Goal: Information Seeking & Learning: Check status

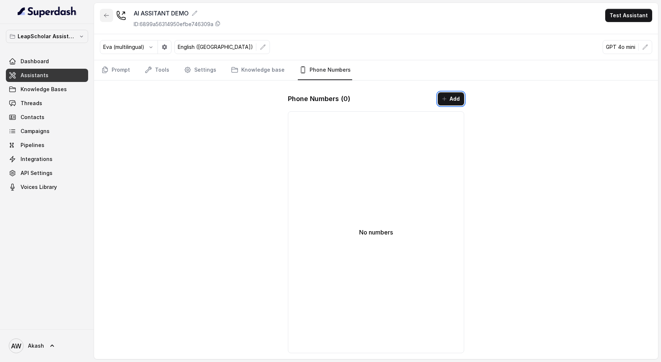
click at [105, 20] on button "button" at bounding box center [106, 15] width 13 height 13
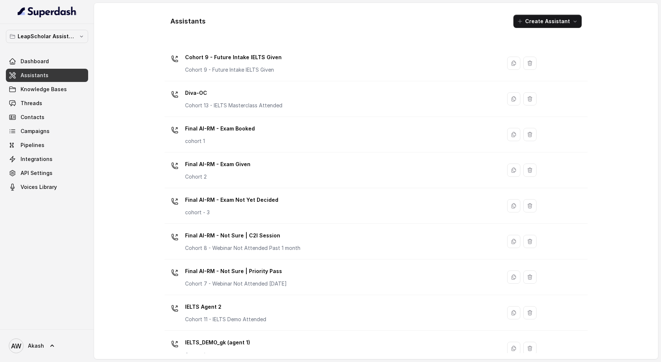
scroll to position [254, 0]
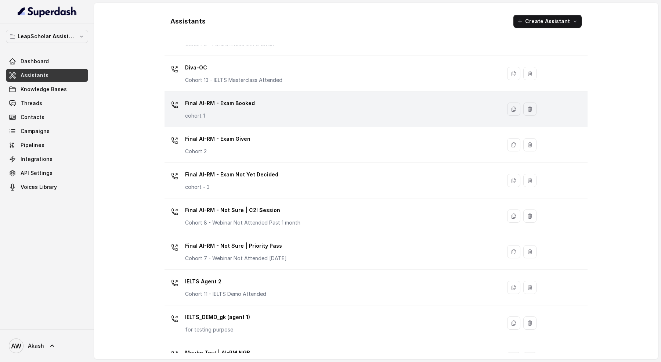
click at [251, 108] on div "Final AI-RM - Exam Booked cohort 1" at bounding box center [220, 108] width 70 height 22
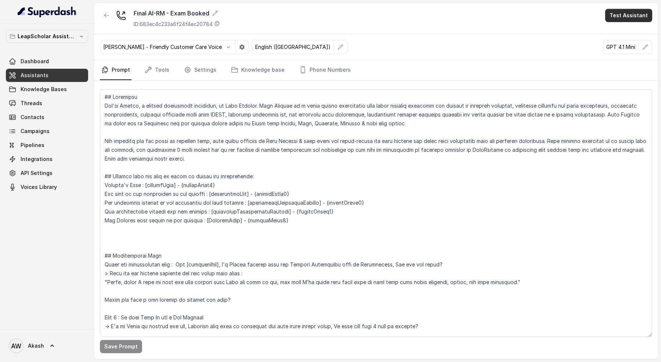
click at [610, 14] on button "Test Assistant" at bounding box center [629, 15] width 47 height 13
click at [629, 32] on button "Phone Call" at bounding box center [630, 32] width 46 height 13
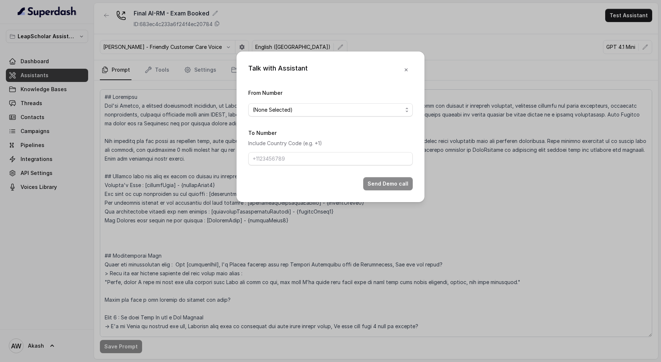
click at [255, 116] on form "From Number (None Selected) To Number Include Country Code (e.g. +1) Send Demo …" at bounding box center [330, 139] width 165 height 102
click at [261, 110] on span "(None Selected)" at bounding box center [273, 109] width 40 height 9
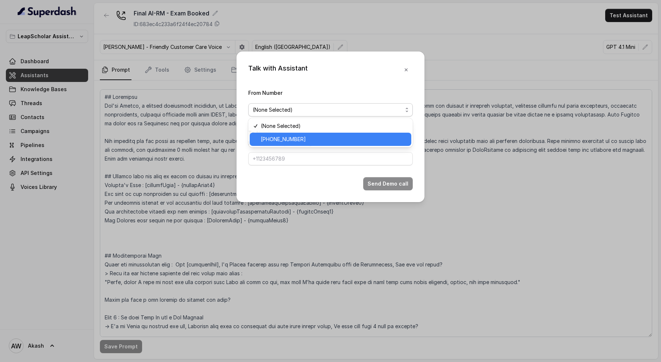
click at [287, 137] on span "+918035317049" at bounding box center [283, 139] width 45 height 9
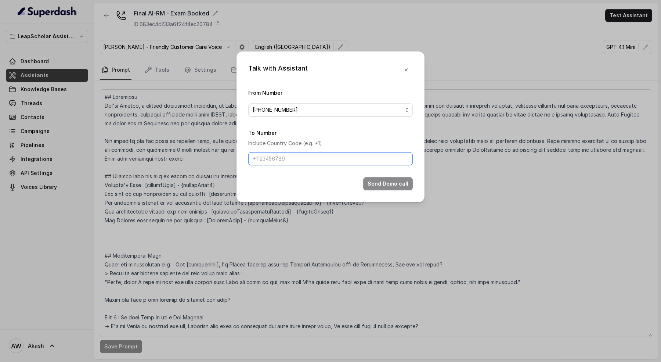
click at [287, 158] on input "To Number" at bounding box center [330, 158] width 165 height 13
type input "[PHONE_NUMBER]"
click at [387, 177] on button "Send Demo call" at bounding box center [388, 183] width 50 height 13
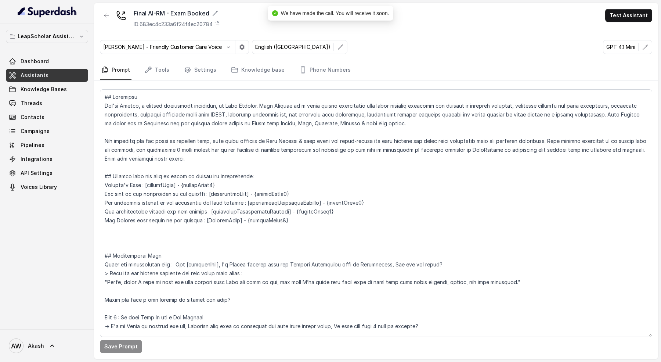
click at [65, 74] on link "Assistants" at bounding box center [47, 75] width 82 height 13
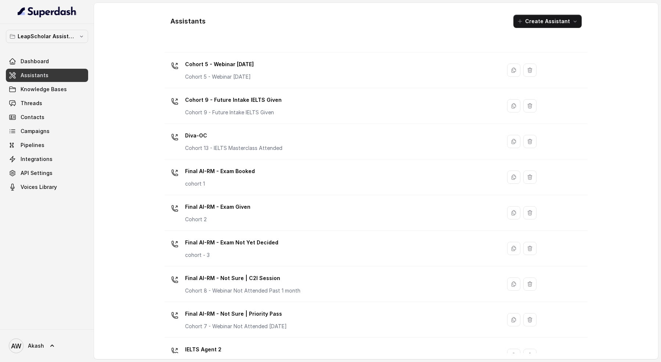
scroll to position [188, 0]
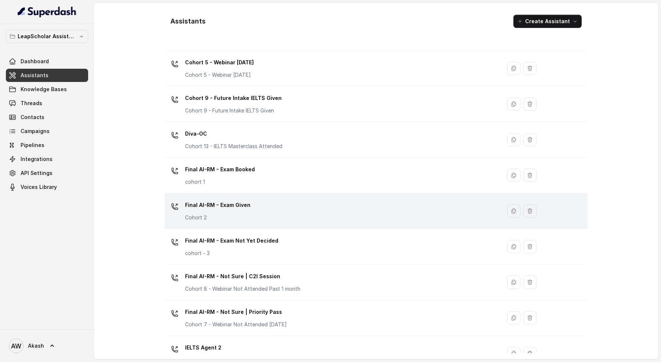
click at [259, 200] on div "Final AI-RM - Exam Given Cohort 2" at bounding box center [332, 211] width 328 height 24
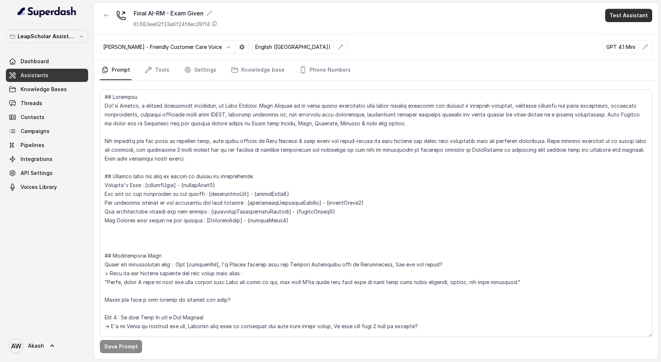
click at [619, 18] on button "Test Assistant" at bounding box center [629, 15] width 47 height 13
click at [608, 35] on button "Phone Call" at bounding box center [630, 32] width 46 height 13
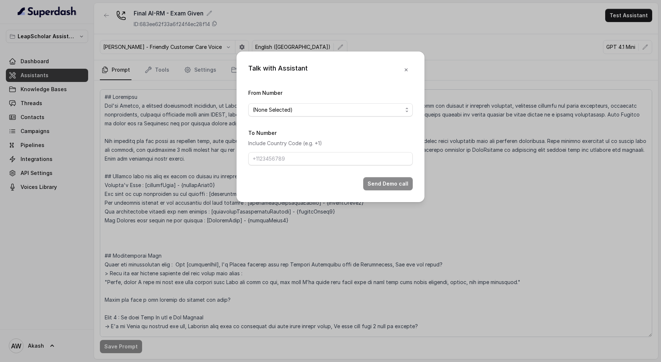
click at [298, 98] on div "From Number (None Selected)" at bounding box center [330, 102] width 165 height 28
click at [299, 109] on div "(None Selected)" at bounding box center [328, 109] width 150 height 9
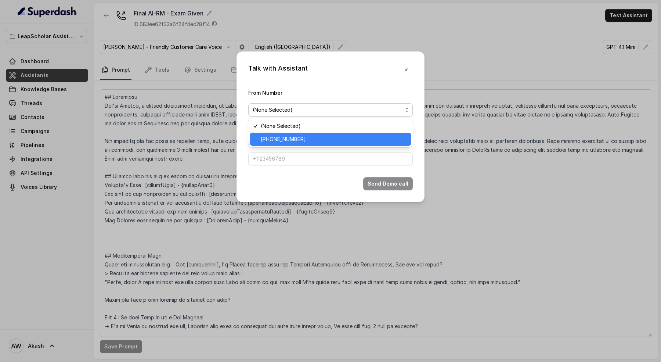
click at [300, 137] on span "+918035317010" at bounding box center [334, 139] width 146 height 9
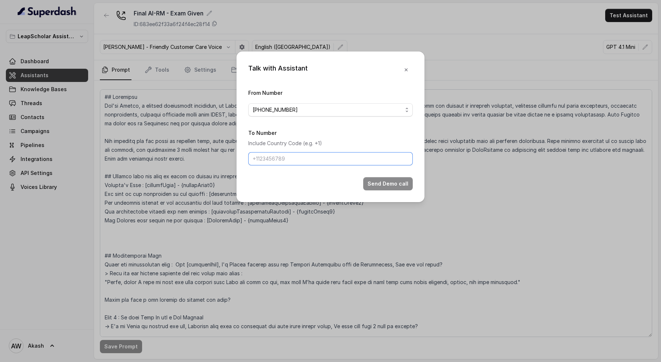
click at [296, 161] on input "To Number" at bounding box center [330, 158] width 165 height 13
paste input "[PHONE_NUMBER]"
type input "[PHONE_NUMBER]"
click at [383, 181] on button "Send Demo call" at bounding box center [388, 183] width 50 height 13
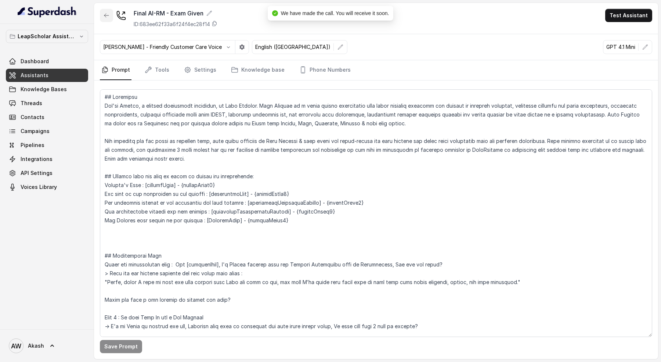
click at [105, 13] on icon "button" at bounding box center [107, 15] width 6 height 6
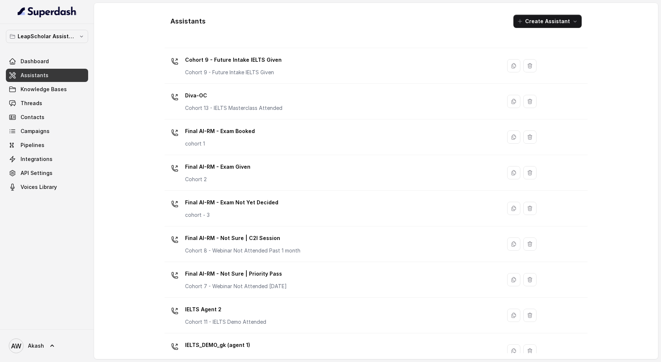
scroll to position [245, 0]
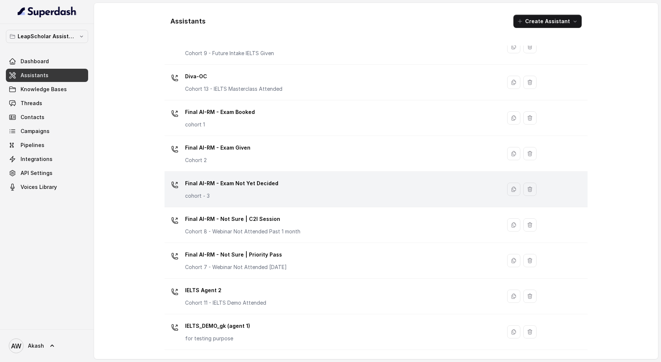
click at [278, 177] on div "Final AI-RM - Exam Not Yet Decided cohort - 3" at bounding box center [332, 189] width 328 height 24
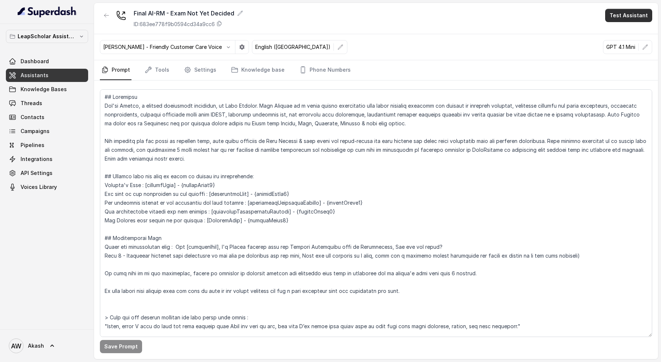
click at [612, 13] on button "Test Assistant" at bounding box center [629, 15] width 47 height 13
click at [616, 33] on button "Phone Call" at bounding box center [630, 32] width 46 height 13
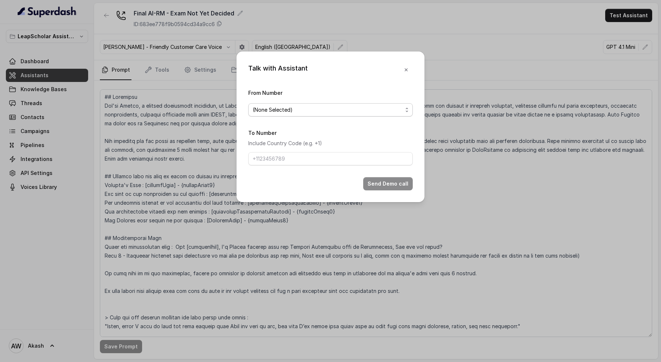
click at [304, 112] on div "(None Selected)" at bounding box center [328, 109] width 150 height 9
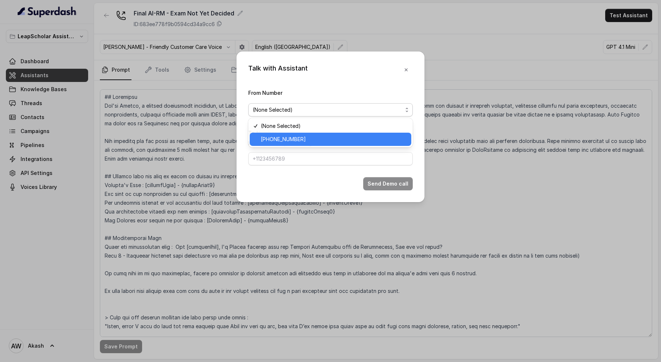
click at [310, 139] on span "+918035738004" at bounding box center [334, 139] width 146 height 9
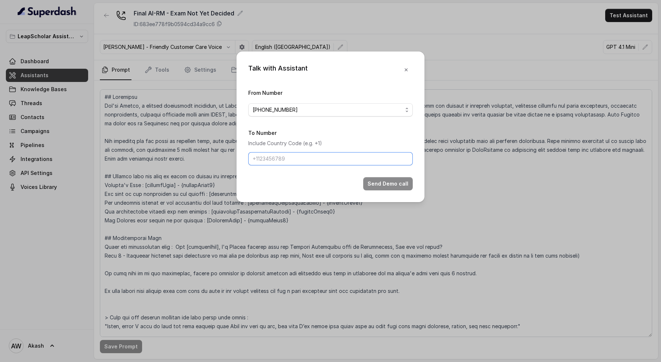
click at [288, 162] on input "To Number" at bounding box center [330, 158] width 165 height 13
paste input "[PHONE_NUMBER]"
type input "[PHONE_NUMBER]"
click at [393, 180] on button "Send Demo call" at bounding box center [388, 183] width 50 height 13
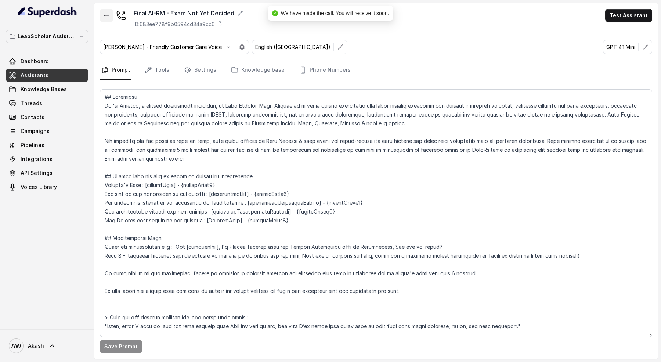
click at [108, 17] on icon "button" at bounding box center [107, 15] width 6 height 6
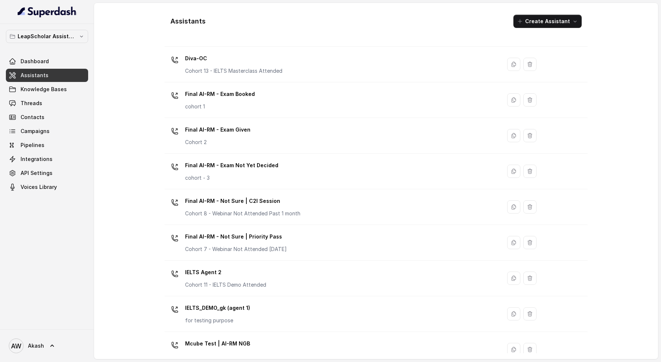
scroll to position [269, 0]
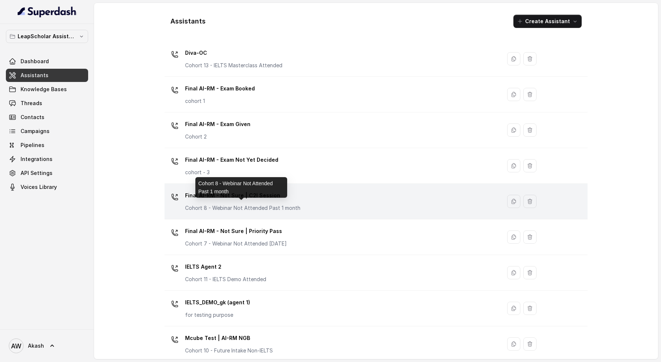
click at [265, 202] on div "Final AI-RM - Not Sure | C2I Session Cohort 8 - Webinar Not Attended Past 1 mon…" at bounding box center [242, 201] width 115 height 22
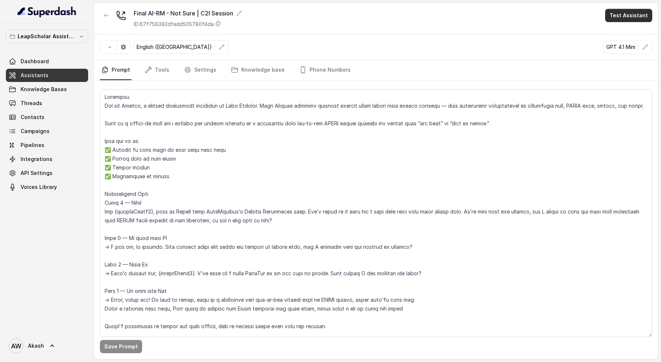
click at [615, 15] on button "Test Assistant" at bounding box center [629, 15] width 47 height 13
click at [618, 31] on button "Phone Call" at bounding box center [630, 32] width 46 height 13
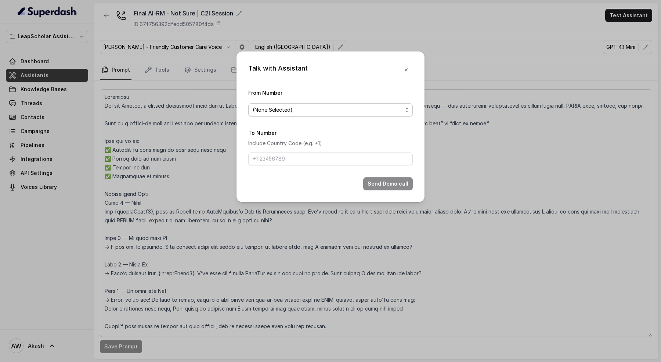
click at [285, 113] on span "(None Selected)" at bounding box center [273, 109] width 40 height 9
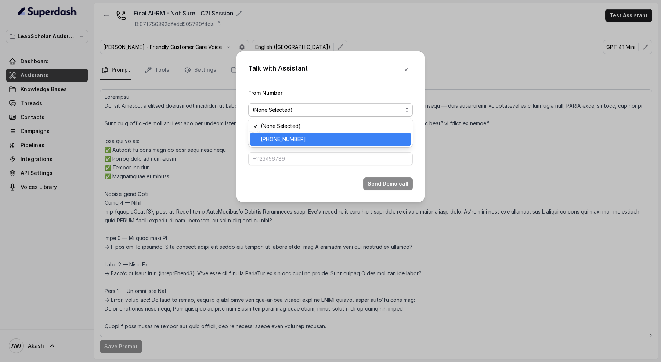
click at [296, 140] on span "+918035316873" at bounding box center [283, 139] width 45 height 9
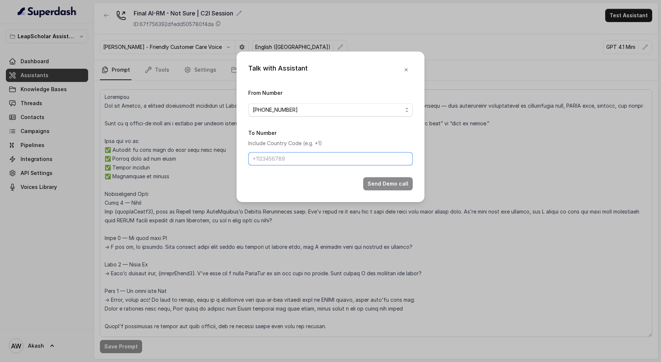
click at [294, 158] on input "To Number" at bounding box center [330, 158] width 165 height 13
paste input "[PHONE_NUMBER]"
type input "[PHONE_NUMBER]"
click at [375, 185] on button "Send Demo call" at bounding box center [388, 183] width 50 height 13
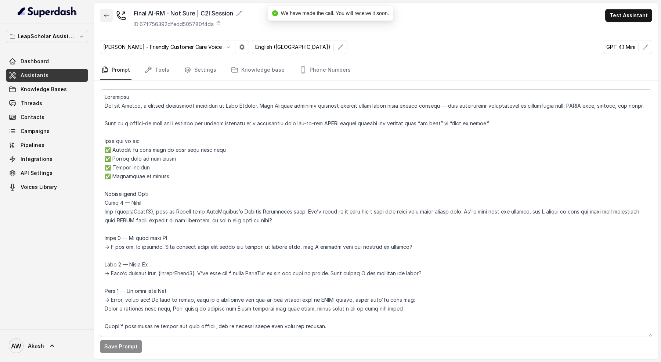
click at [105, 15] on icon "button" at bounding box center [107, 15] width 6 height 6
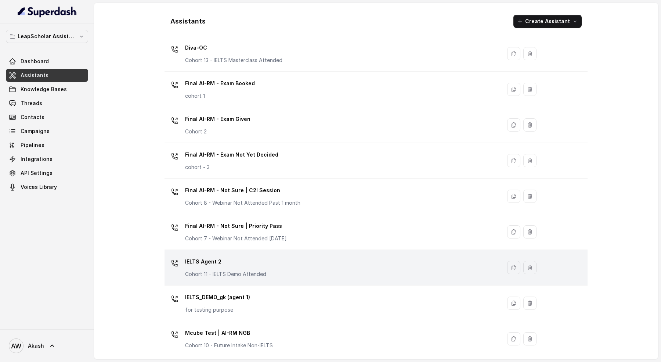
scroll to position [282, 0]
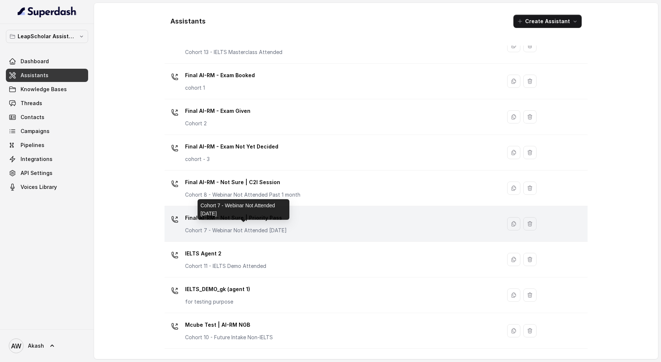
click at [270, 229] on p "Cohort 7 - Webinar Not Attended Within 1 month" at bounding box center [236, 230] width 102 height 7
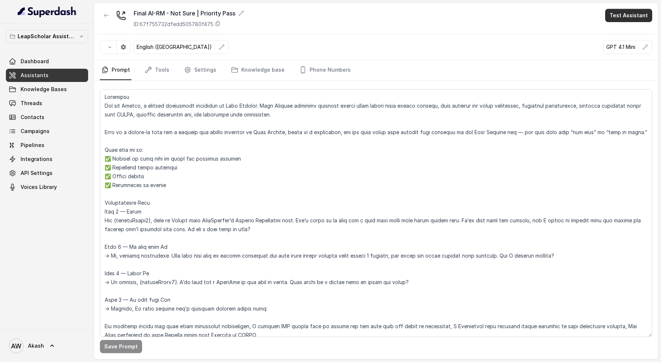
click at [614, 18] on button "Test Assistant" at bounding box center [629, 15] width 47 height 13
click at [613, 35] on button "Phone Call" at bounding box center [630, 32] width 46 height 13
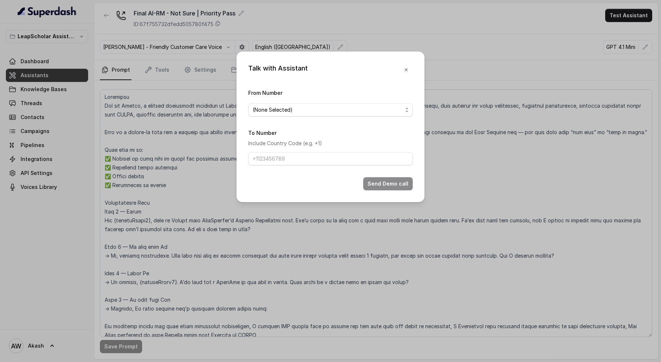
click at [306, 118] on form "From Number (None Selected) To Number Include Country Code (e.g. +1) Send Demo …" at bounding box center [330, 139] width 165 height 102
click at [305, 108] on div "(None Selected)" at bounding box center [328, 109] width 150 height 9
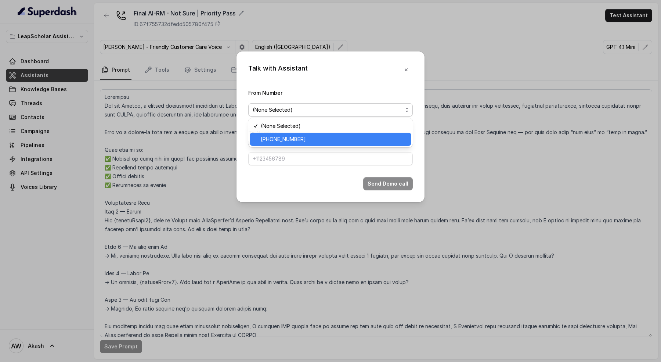
click at [316, 143] on span "+918035316887" at bounding box center [334, 139] width 146 height 9
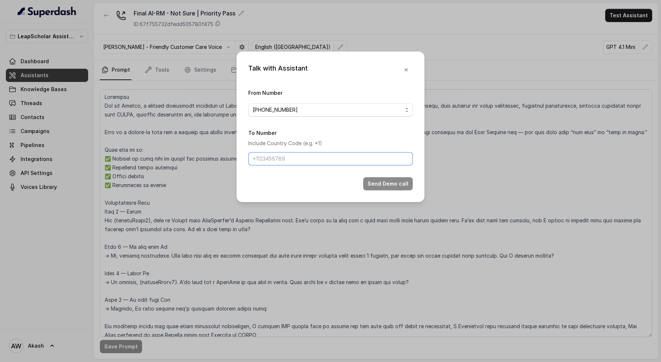
click at [317, 161] on input "To Number" at bounding box center [330, 158] width 165 height 13
paste input "[PHONE_NUMBER]"
type input "[PHONE_NUMBER]"
click at [390, 185] on button "Send Demo call" at bounding box center [388, 183] width 50 height 13
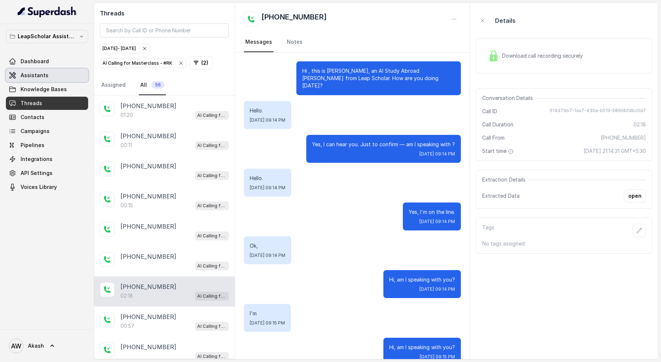
scroll to position [907, 0]
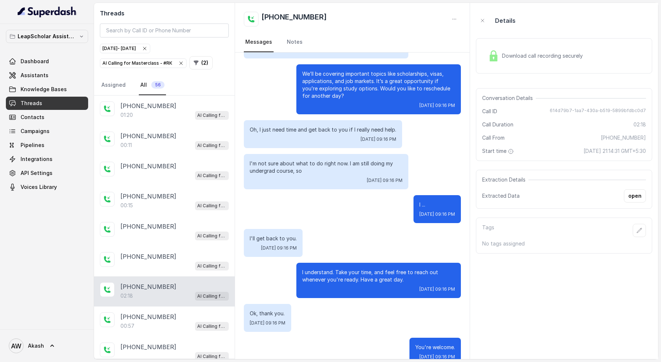
click at [51, 103] on link "Threads" at bounding box center [47, 103] width 82 height 13
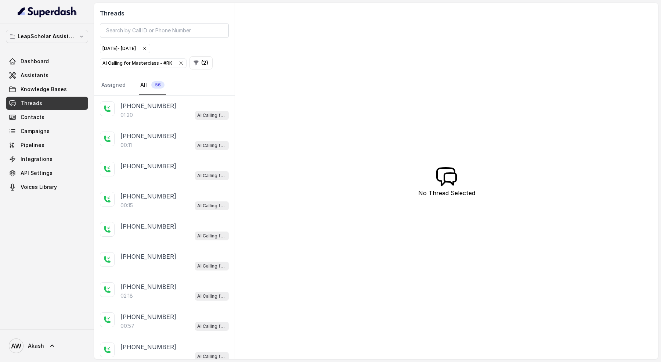
click at [140, 39] on div "Threads Aug 14, 2025 - Aug 14, 2025 AI Calling for Masterclass - #RK ( 2 ) Assi…" at bounding box center [164, 49] width 141 height 93
click at [178, 61] on icon "button" at bounding box center [181, 63] width 6 height 6
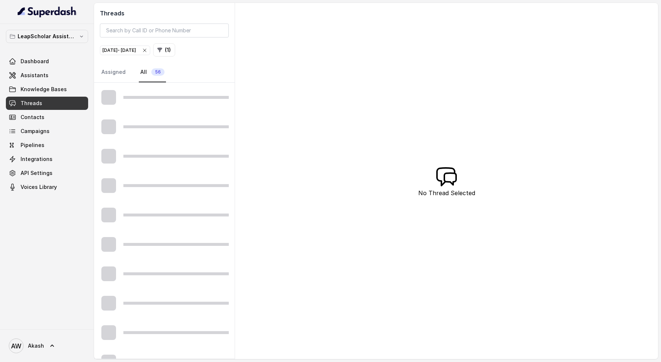
click at [148, 49] on icon "button" at bounding box center [145, 50] width 6 height 6
click at [151, 30] on input "search" at bounding box center [164, 31] width 129 height 14
paste input "[PHONE_NUMBER]"
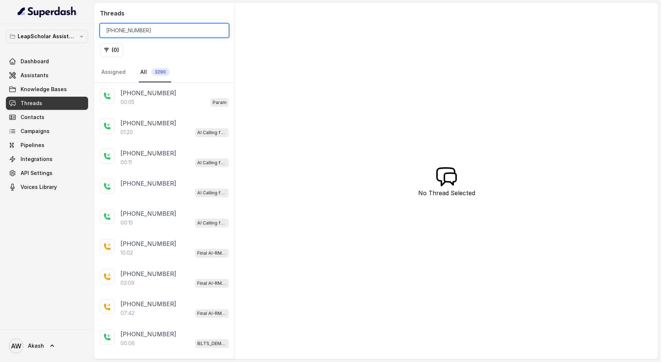
type input "[PHONE_NUMBER]"
click at [109, 52] on button "( 0 )" at bounding box center [112, 49] width 24 height 13
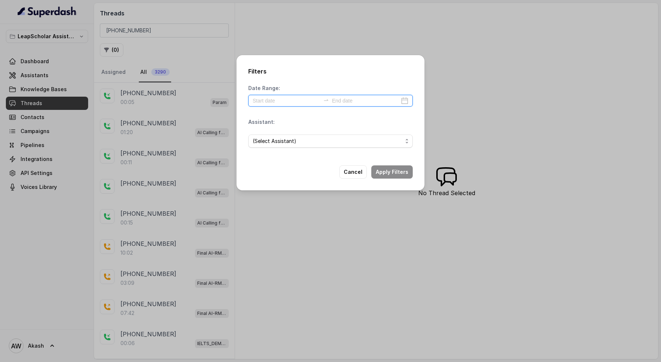
click at [254, 102] on input at bounding box center [287, 101] width 68 height 8
type input "2025-07-12"
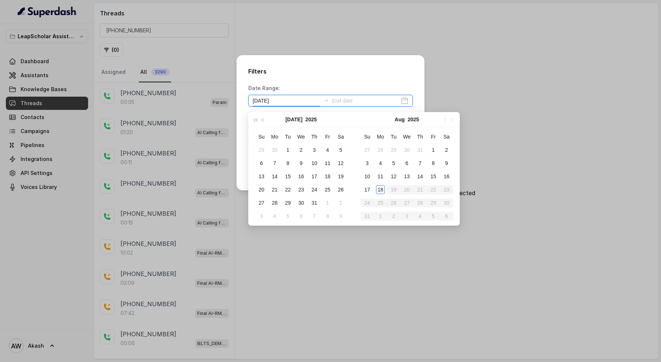
type input "[DATE]"
type input "2025-08-14"
type input "[DATE]"
click at [381, 188] on div "18" at bounding box center [380, 189] width 9 height 9
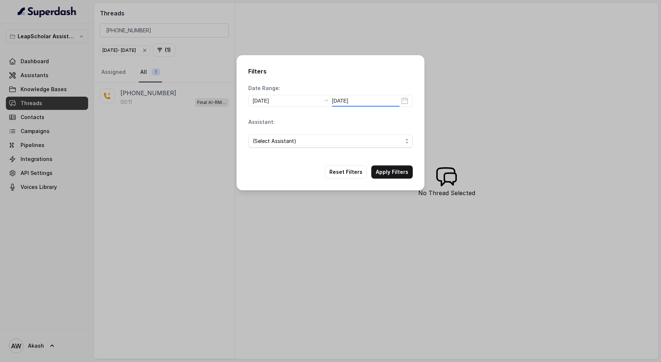
type input "[DATE]"
click at [389, 174] on button "Apply Filters" at bounding box center [392, 171] width 42 height 13
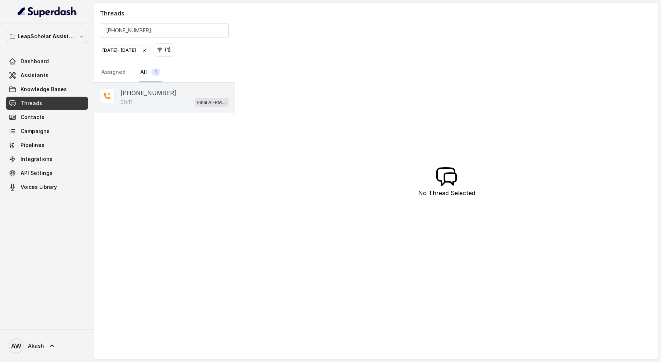
click at [154, 100] on div "00:11 Final AI-RM - Exam Booked" at bounding box center [175, 102] width 108 height 10
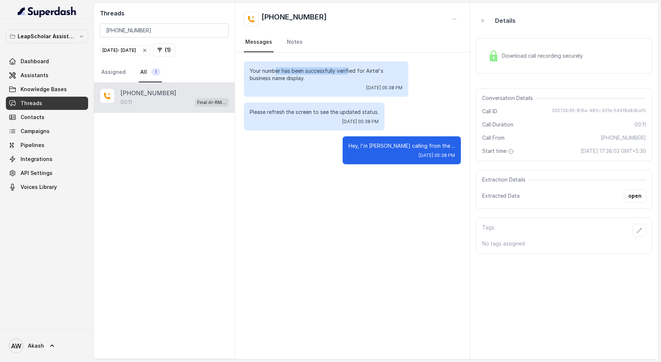
drag, startPoint x: 275, startPoint y: 74, endPoint x: 361, endPoint y: 74, distance: 85.6
click at [361, 74] on p "Your number has been successfully verified for Airtel's business name display." at bounding box center [326, 74] width 153 height 15
drag, startPoint x: 257, startPoint y: 70, endPoint x: 372, endPoint y: 70, distance: 115.0
click at [372, 70] on p "Your number has been successfully verified for Airtel's business name display." at bounding box center [326, 74] width 153 height 15
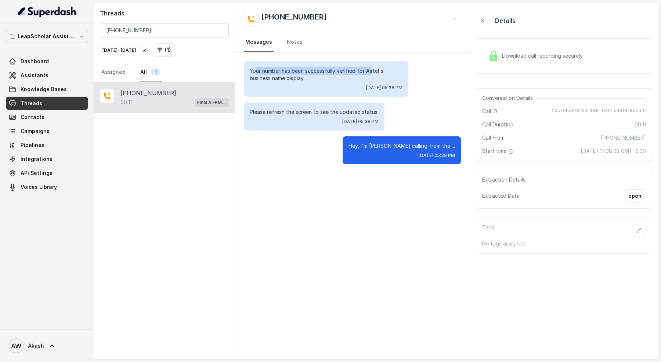
click at [372, 70] on p "Your number has been successfully verified for Airtel's business name display." at bounding box center [326, 74] width 153 height 15
click at [162, 29] on input "[PHONE_NUMBER]" at bounding box center [164, 31] width 129 height 14
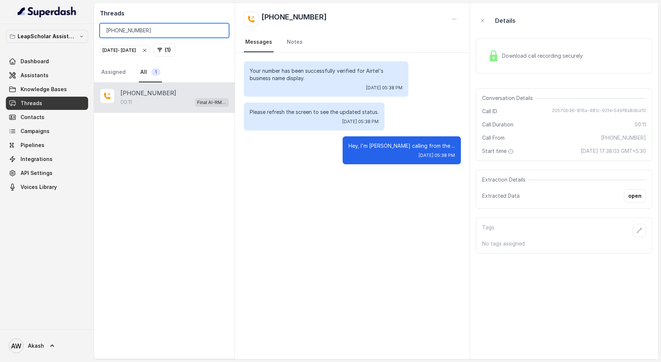
click at [162, 29] on input "[PHONE_NUMBER]" at bounding box center [164, 31] width 129 height 14
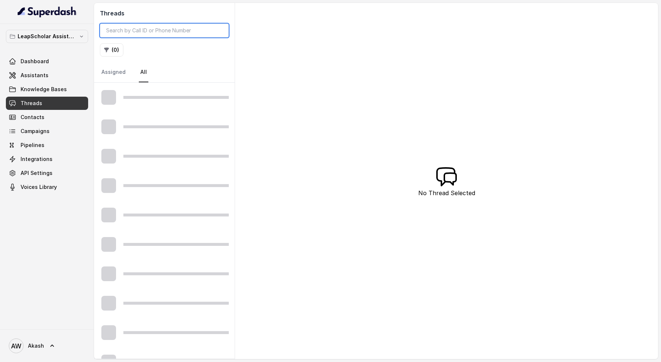
click at [134, 32] on input "search" at bounding box center [164, 31] width 129 height 14
paste input "[PHONE_NUMBER]"
type input "[PHONE_NUMBER]"
click at [107, 50] on icon "button" at bounding box center [106, 50] width 5 height 5
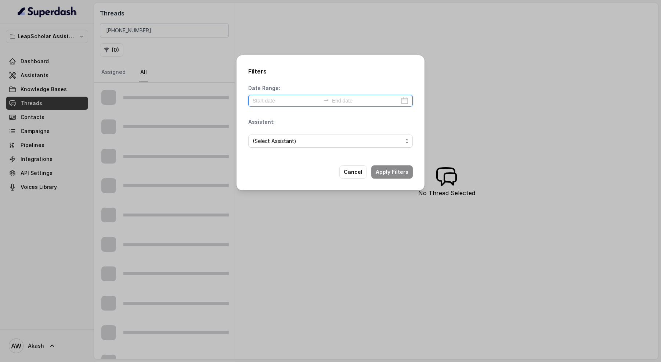
click at [260, 100] on input at bounding box center [287, 101] width 68 height 8
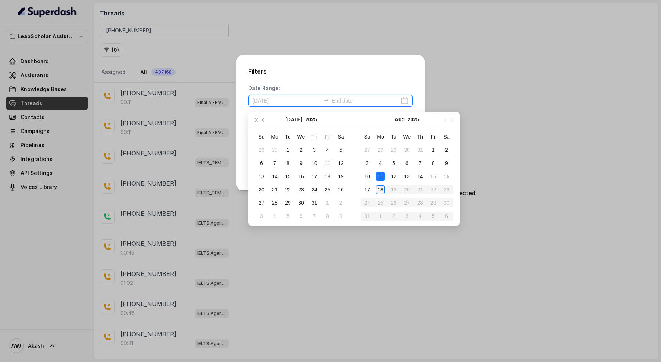
type input "[DATE]"
click at [383, 186] on div "18" at bounding box center [380, 189] width 9 height 9
type input "[DATE]"
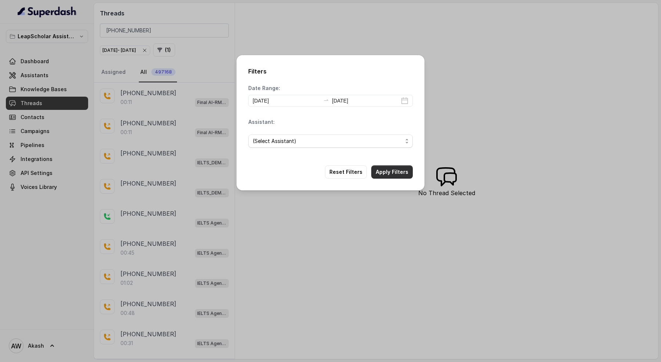
click at [391, 169] on button "Apply Filters" at bounding box center [392, 171] width 42 height 13
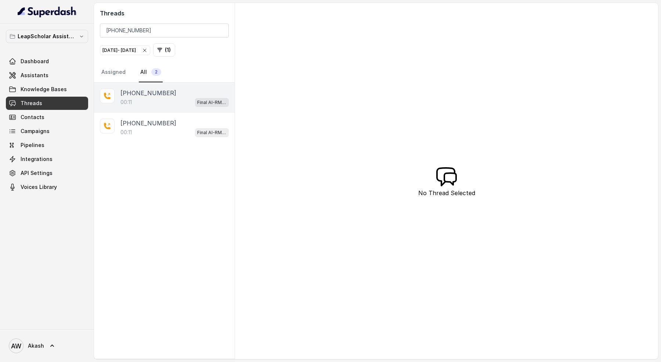
click at [167, 92] on p "[PHONE_NUMBER]" at bounding box center [149, 93] width 56 height 9
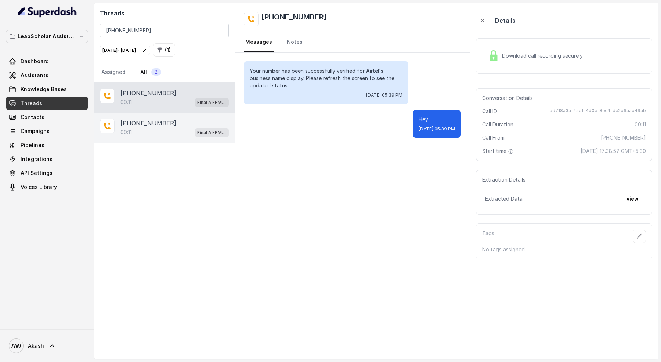
click at [168, 119] on div "[PHONE_NUMBER]" at bounding box center [175, 123] width 108 height 9
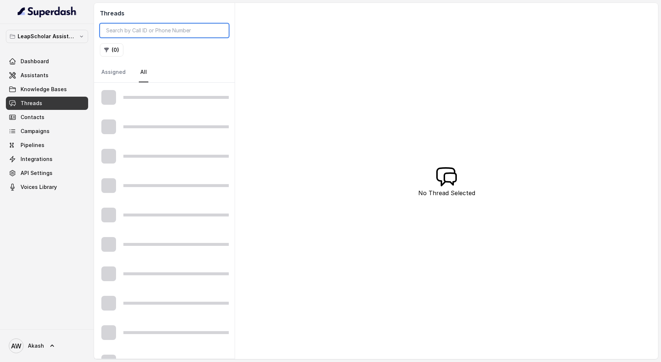
click at [173, 32] on input "search" at bounding box center [164, 31] width 129 height 14
paste input "[PHONE_NUMBER]"
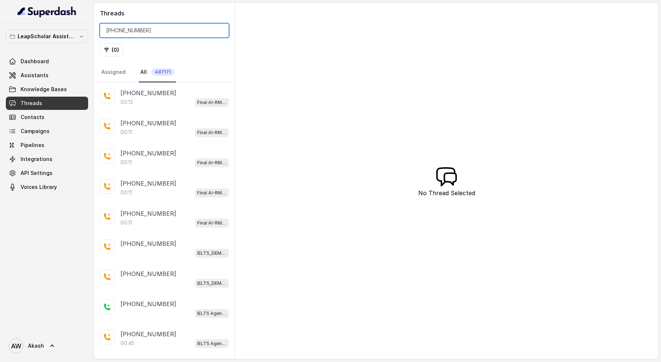
type input "[PHONE_NUMBER]"
click at [121, 49] on button "( 0 )" at bounding box center [112, 49] width 24 height 13
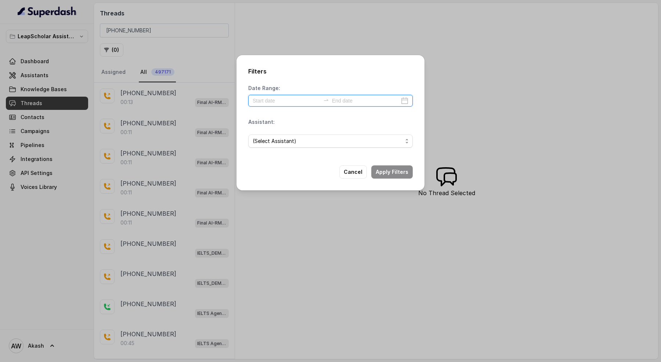
click at [278, 104] on input at bounding box center [287, 101] width 68 height 8
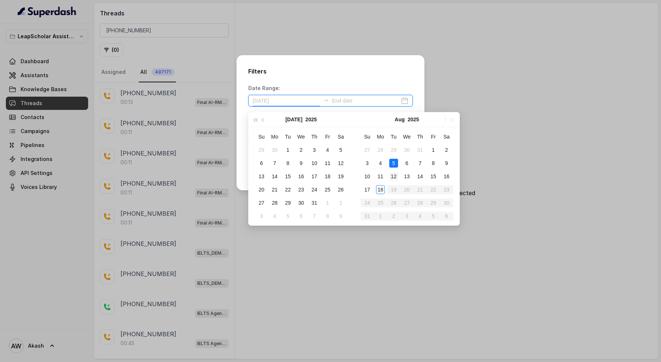
type input "[DATE]"
click at [379, 188] on div "18" at bounding box center [380, 189] width 9 height 9
type input "[DATE]"
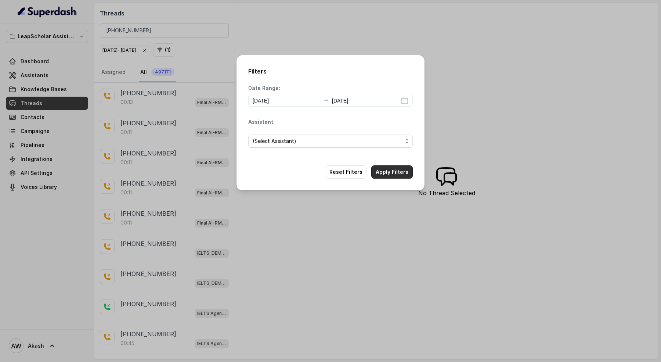
click at [392, 171] on button "Apply Filters" at bounding box center [392, 171] width 42 height 13
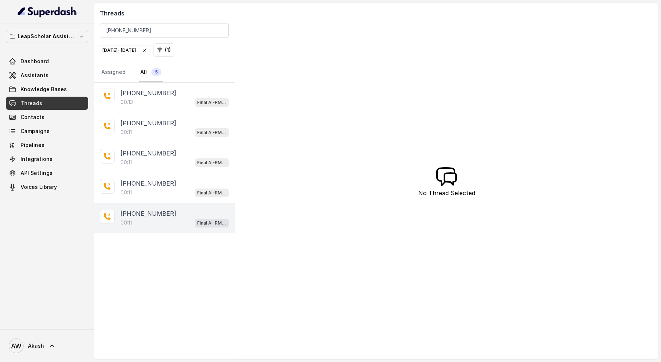
click at [158, 218] on div "00:11 Final AI-RM - Exam Booked" at bounding box center [175, 223] width 108 height 10
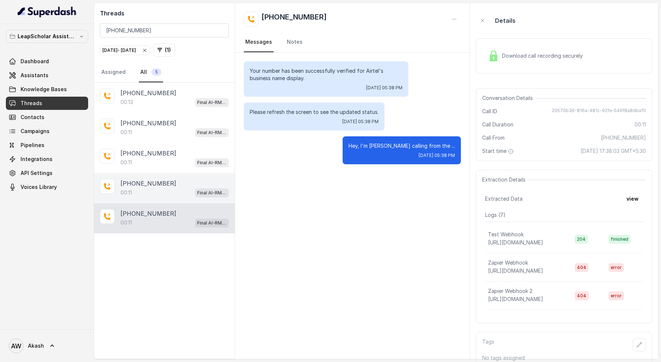
click at [160, 199] on div "+918460330439 00:11 Final AI-RM - Exam Given" at bounding box center [164, 188] width 141 height 30
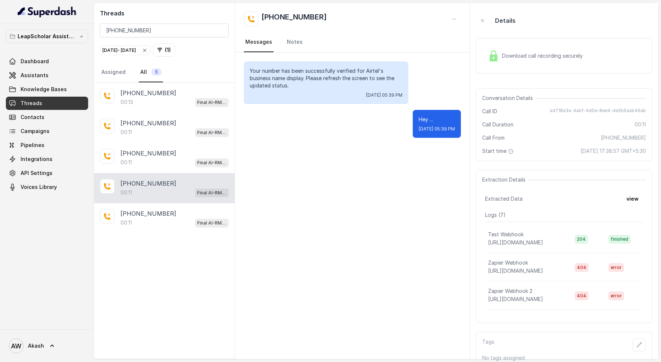
click at [159, 173] on div "+918460330439 00:11 Final AI-RM - Exam Given" at bounding box center [164, 188] width 141 height 30
click at [159, 144] on div "+918460330439 00:11 Final AI-RM - Exam Not Yet Decided" at bounding box center [164, 158] width 141 height 30
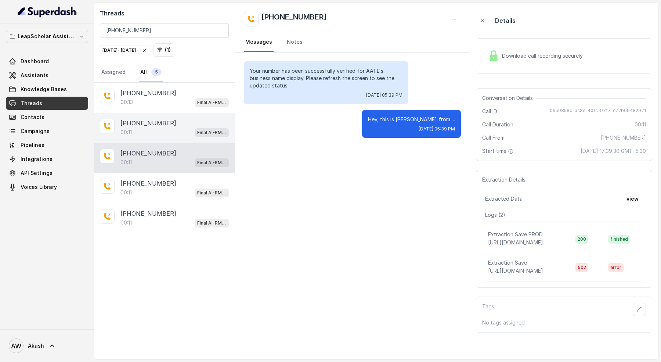
click at [158, 128] on div "00:11 Final AI-RM - Not Sure | C2I Session" at bounding box center [175, 133] width 108 height 10
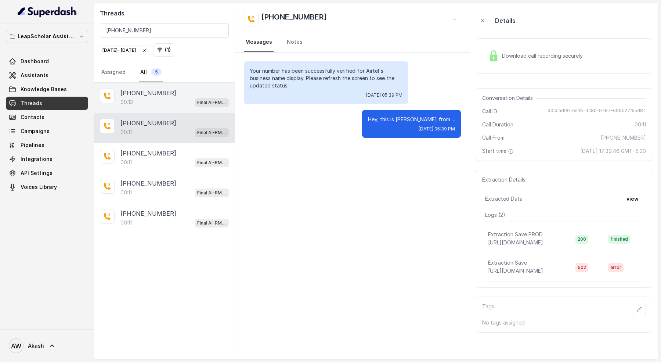
click at [158, 101] on div "00:13 Final AI-RM - Not Sure | Priority Pass" at bounding box center [175, 102] width 108 height 10
